Goal: Complete application form

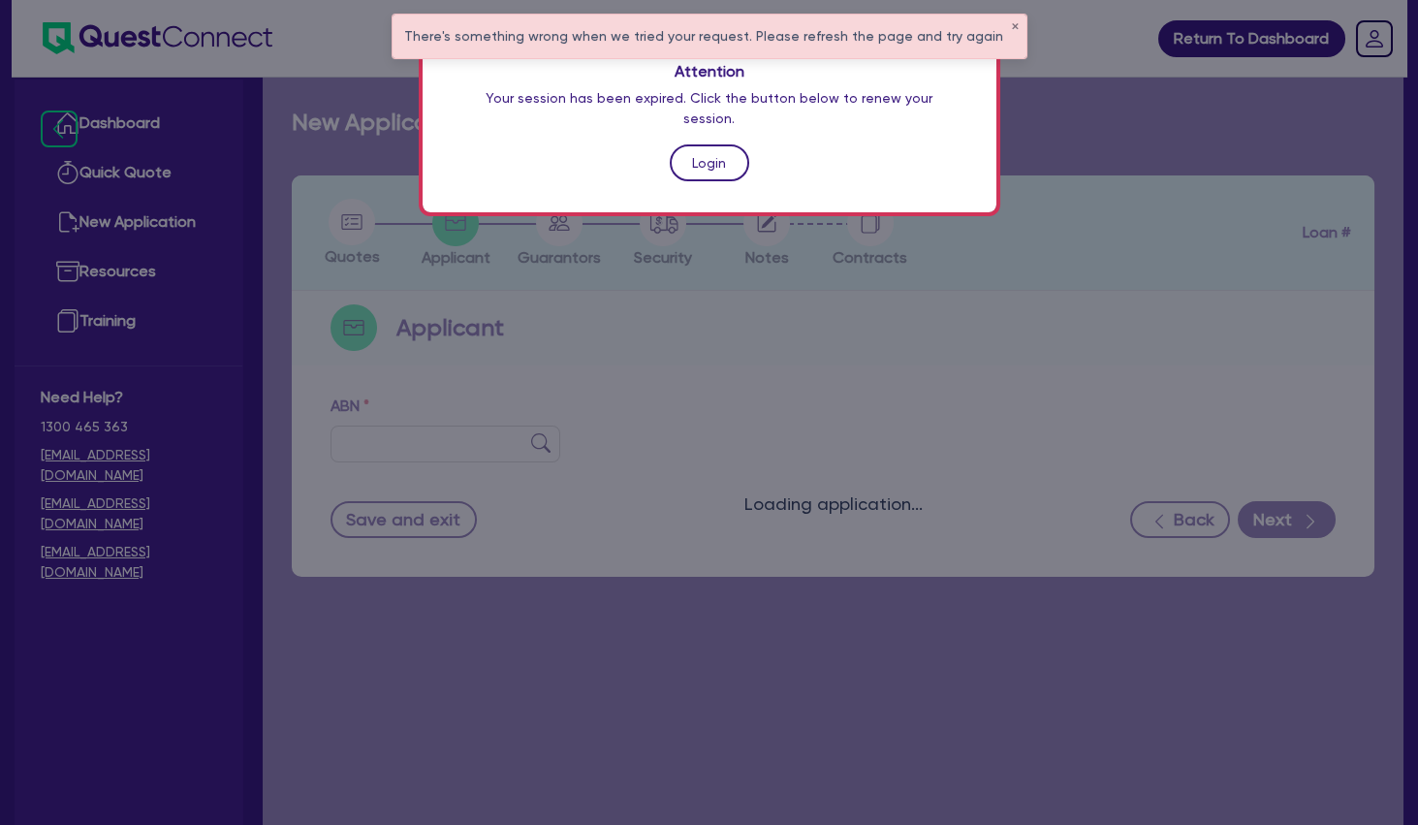
click at [713, 154] on link "Login" at bounding box center [709, 162] width 79 height 37
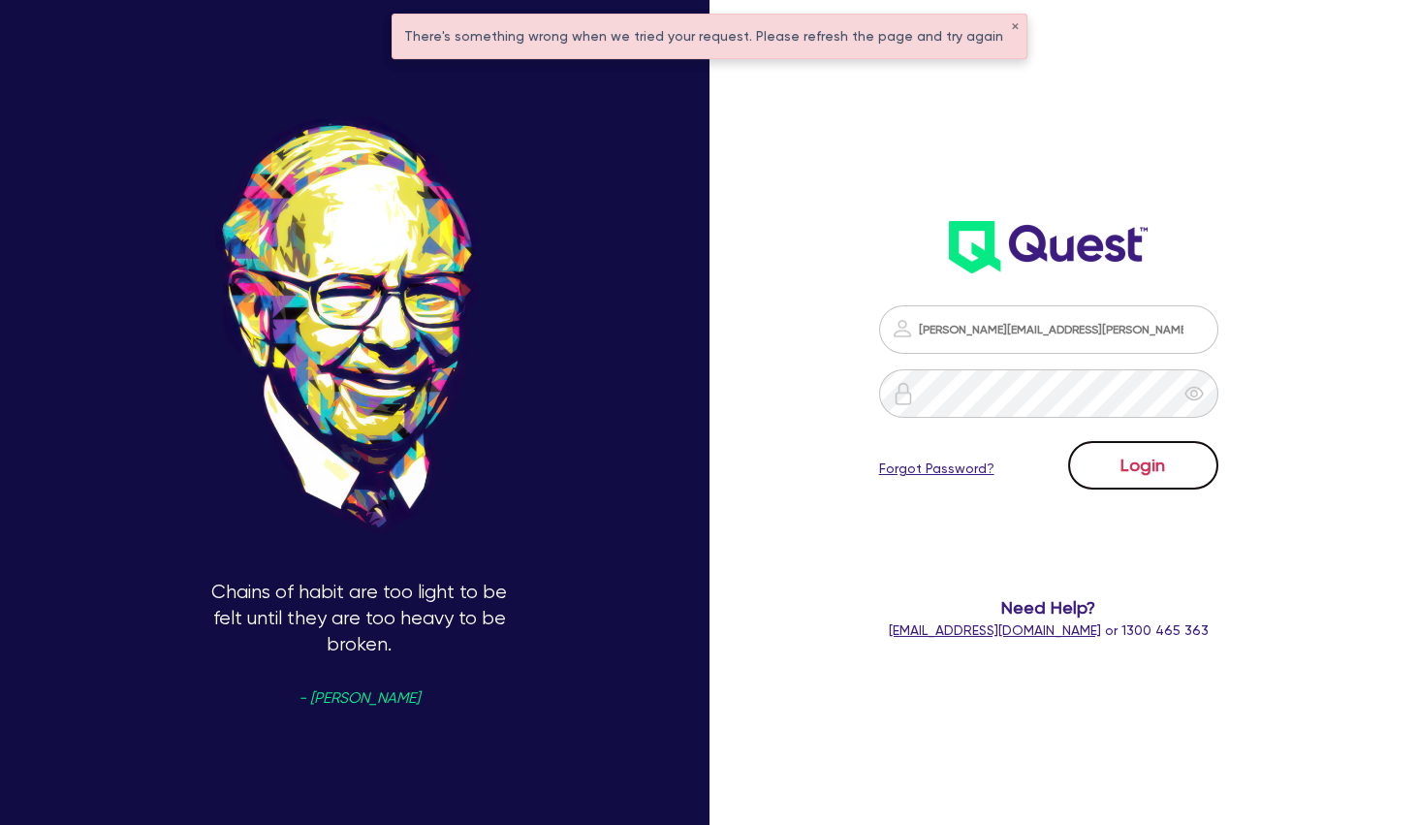
click at [1147, 466] on button "Login" at bounding box center [1143, 465] width 150 height 48
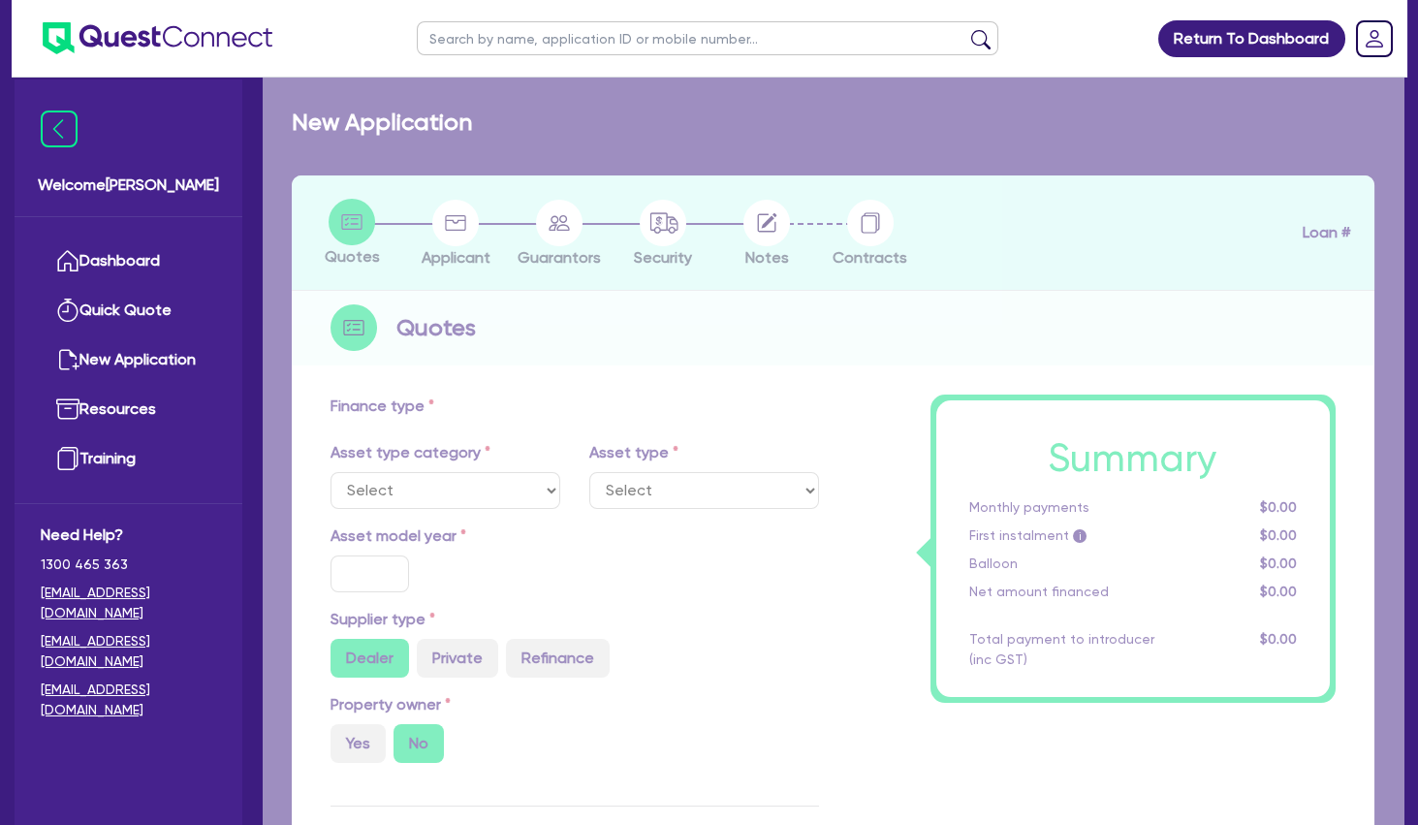
select select "TERTIARY_ASSETS"
type input "2025"
radio input "true"
type input "125,000"
type input "20,000"
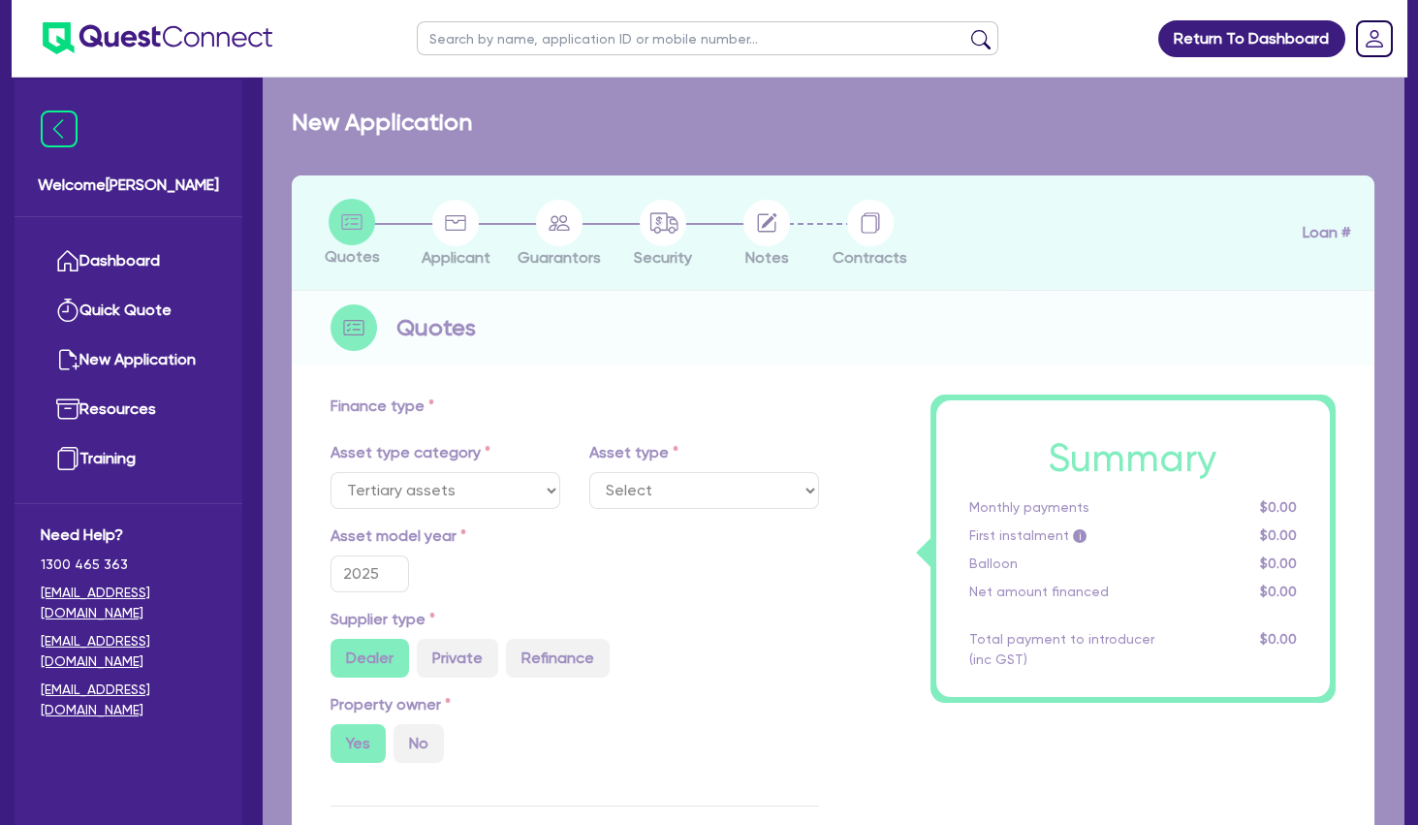
type input "30"
select select "BEAUTY_EQUIPMENT"
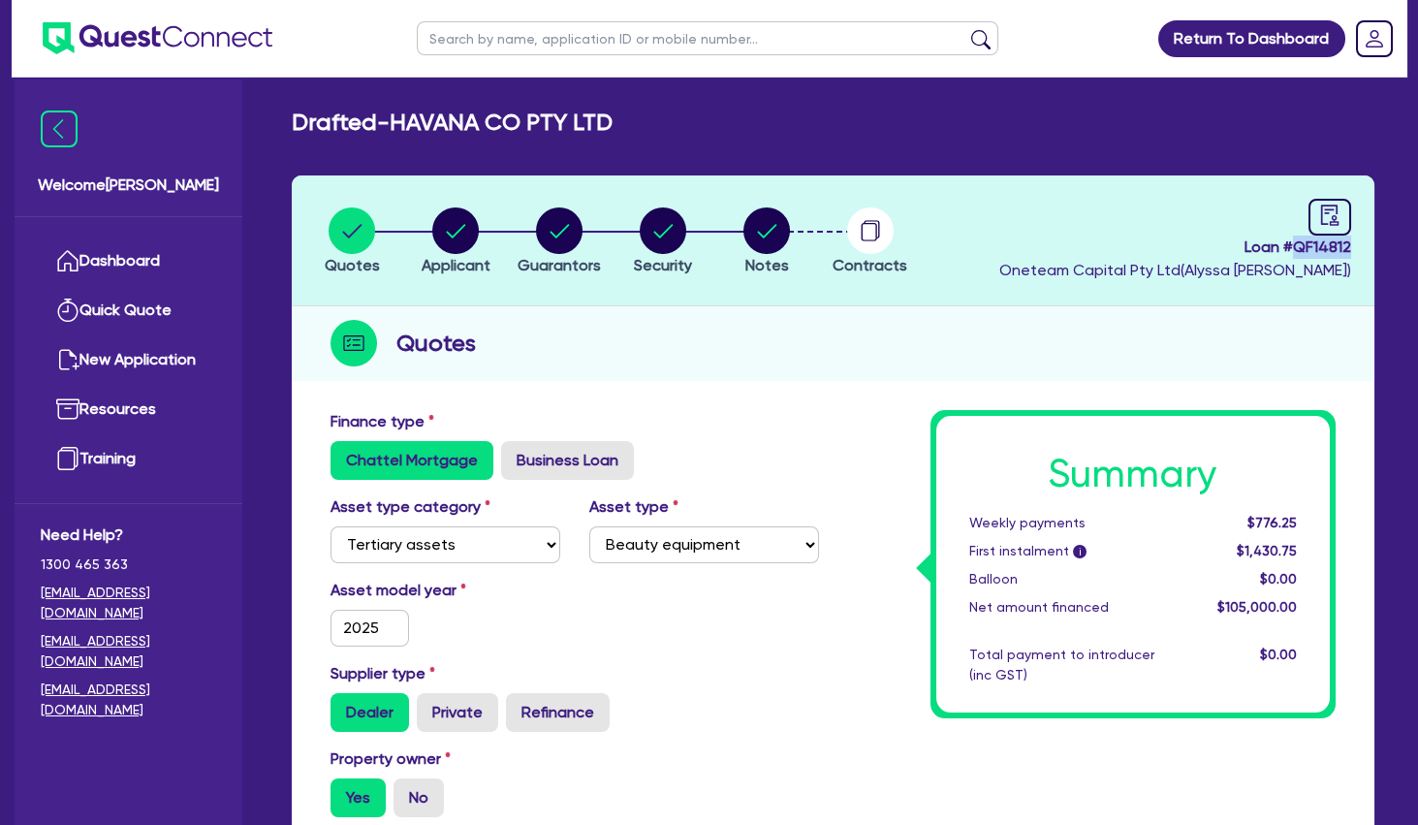
drag, startPoint x: 1355, startPoint y: 251, endPoint x: 1293, endPoint y: 248, distance: 62.1
click at [1293, 248] on header "Quotes Applicant [GEOGRAPHIC_DATA] Security Notes Contracts Loan # QF14812 Onet…" at bounding box center [833, 240] width 1082 height 131
copy span "QF14812"
click at [157, 260] on link "Dashboard" at bounding box center [128, 260] width 175 height 49
